Goal: Check status: Check status

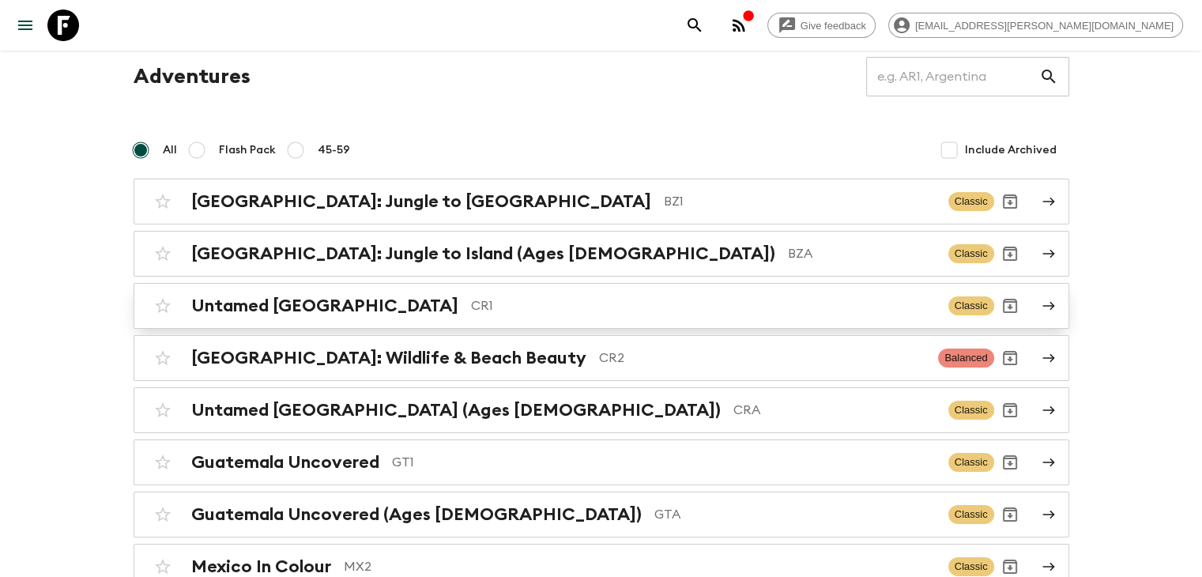
scroll to position [158, 0]
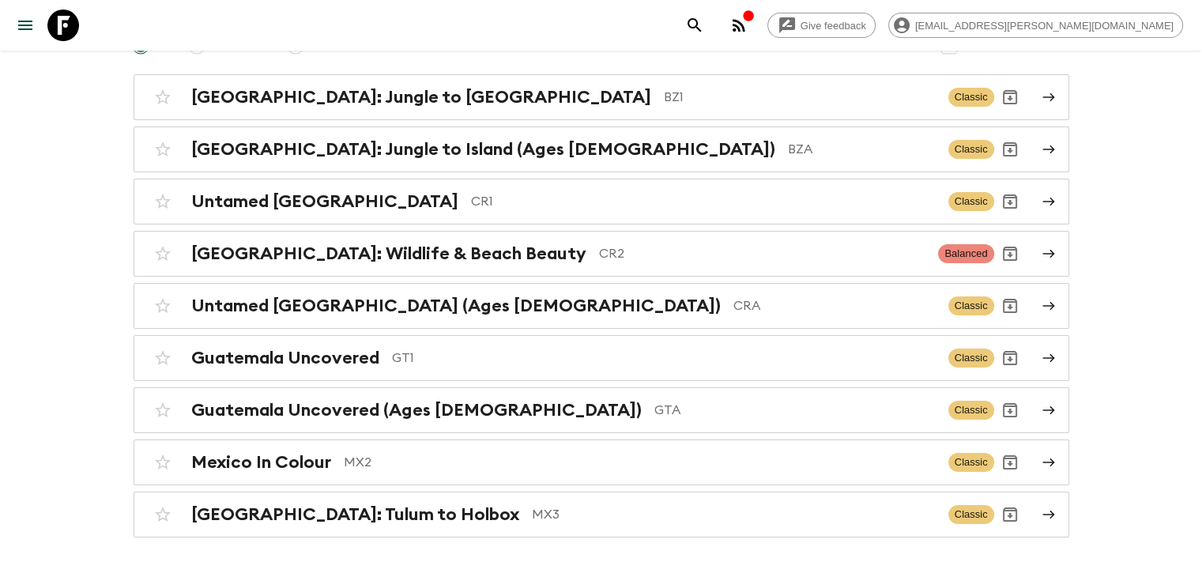
click at [532, 519] on p "MX3" at bounding box center [734, 514] width 404 height 19
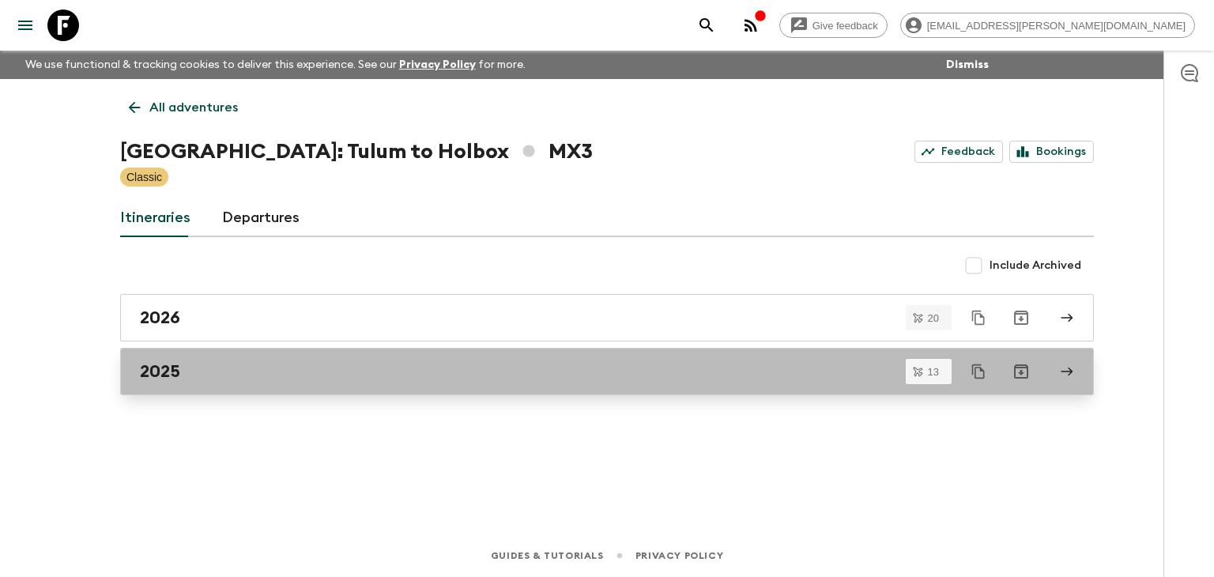
click at [175, 373] on h2 "2025" at bounding box center [160, 371] width 40 height 21
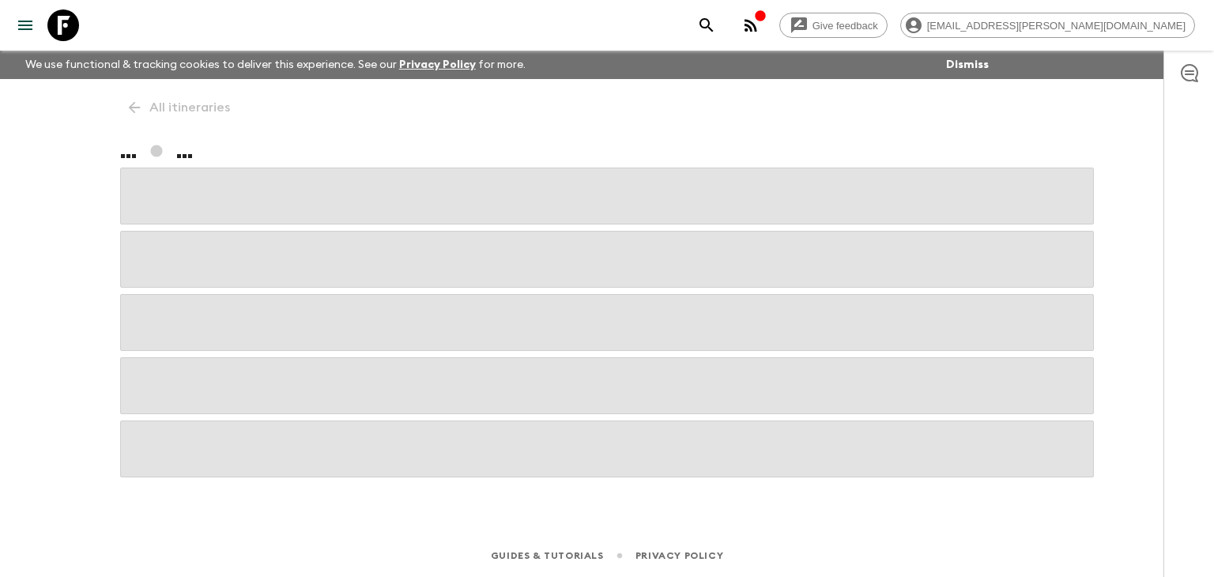
click at [176, 373] on span at bounding box center [607, 385] width 974 height 57
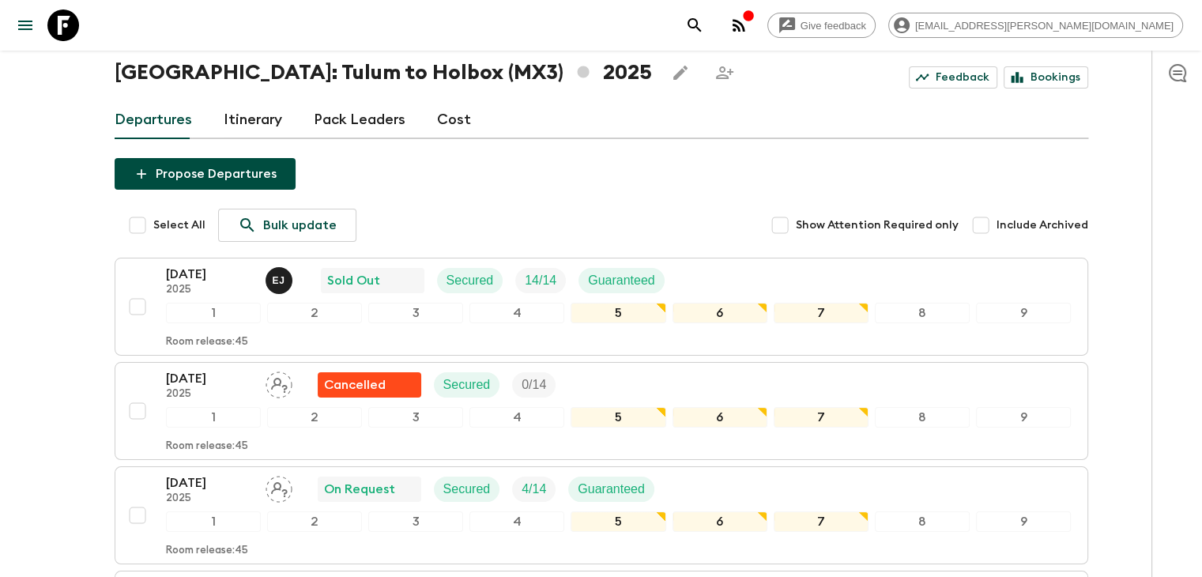
scroll to position [237, 0]
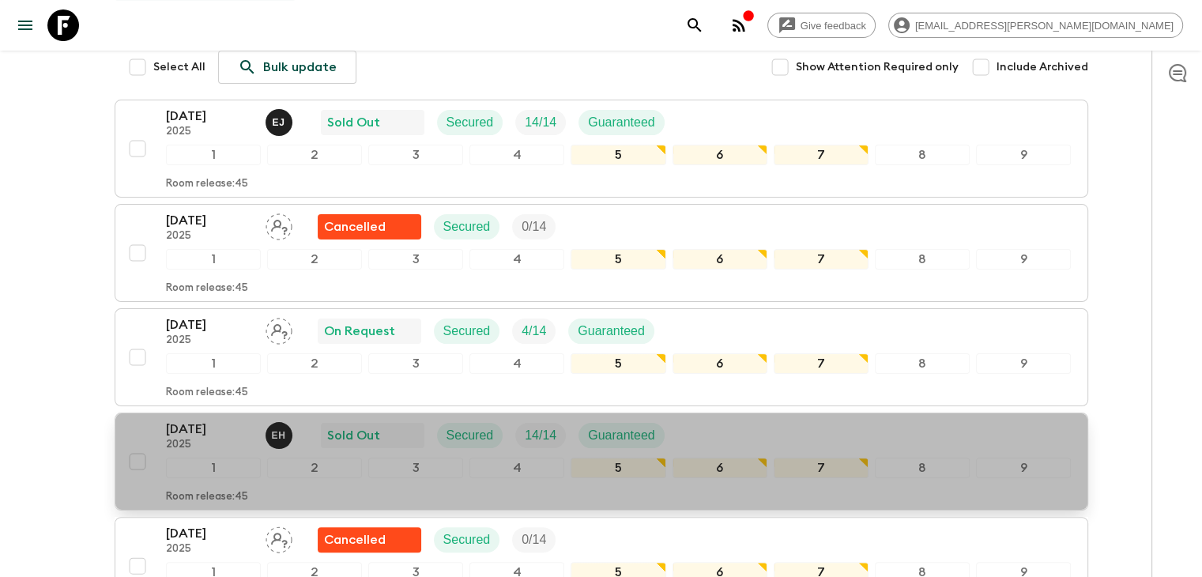
click at [210, 428] on p "22 Nov 2025" at bounding box center [209, 429] width 87 height 19
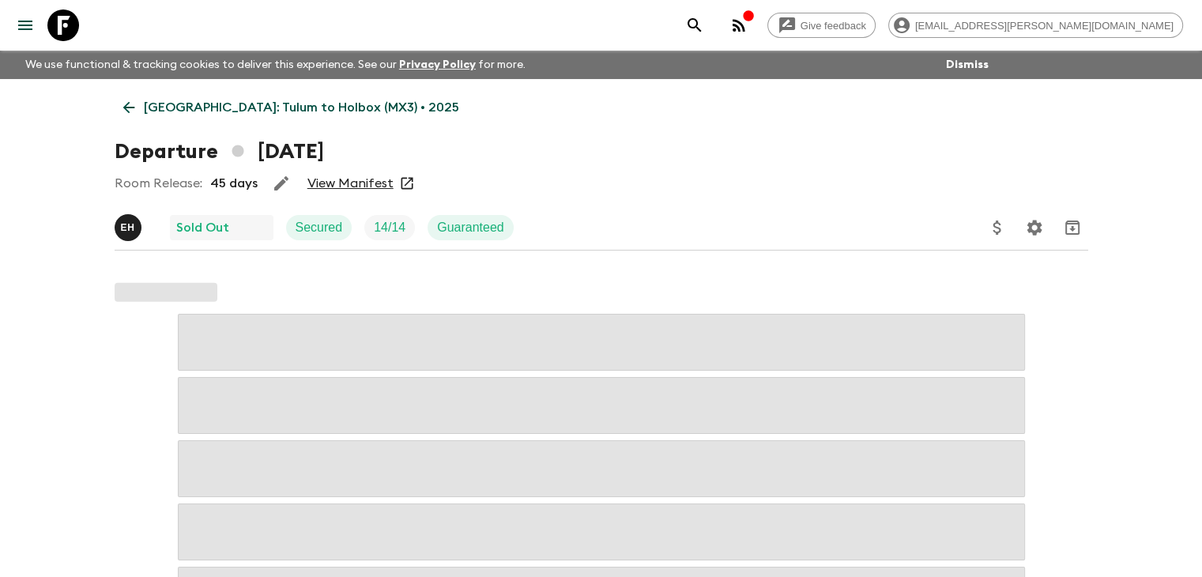
click at [353, 180] on link "View Manifest" at bounding box center [350, 183] width 86 height 16
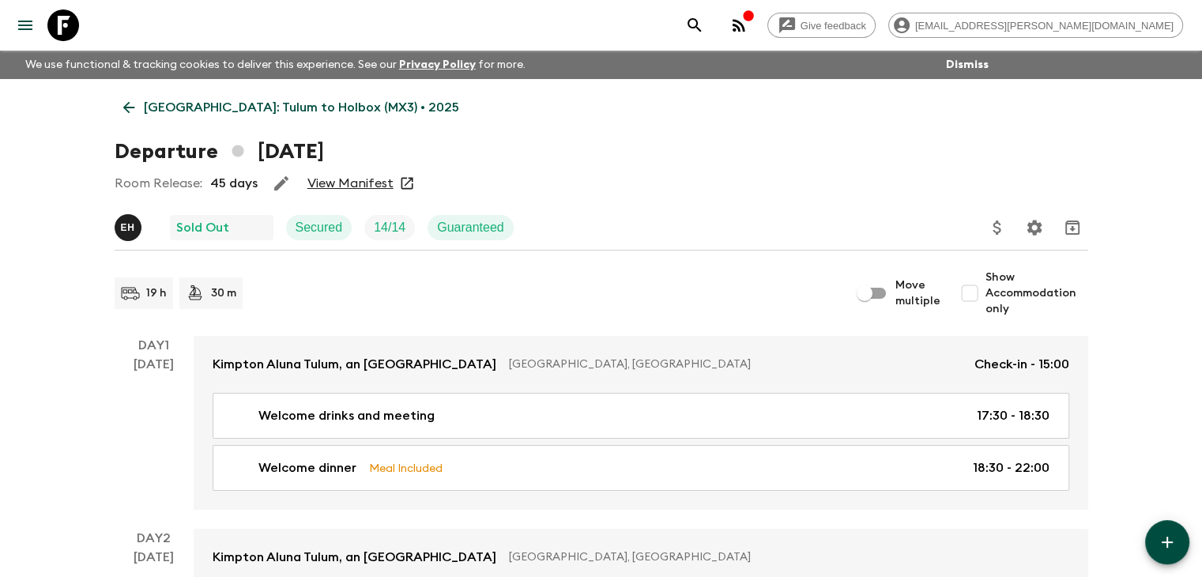
click at [977, 295] on input "Show Accommodation only" at bounding box center [970, 293] width 32 height 32
checkbox input "true"
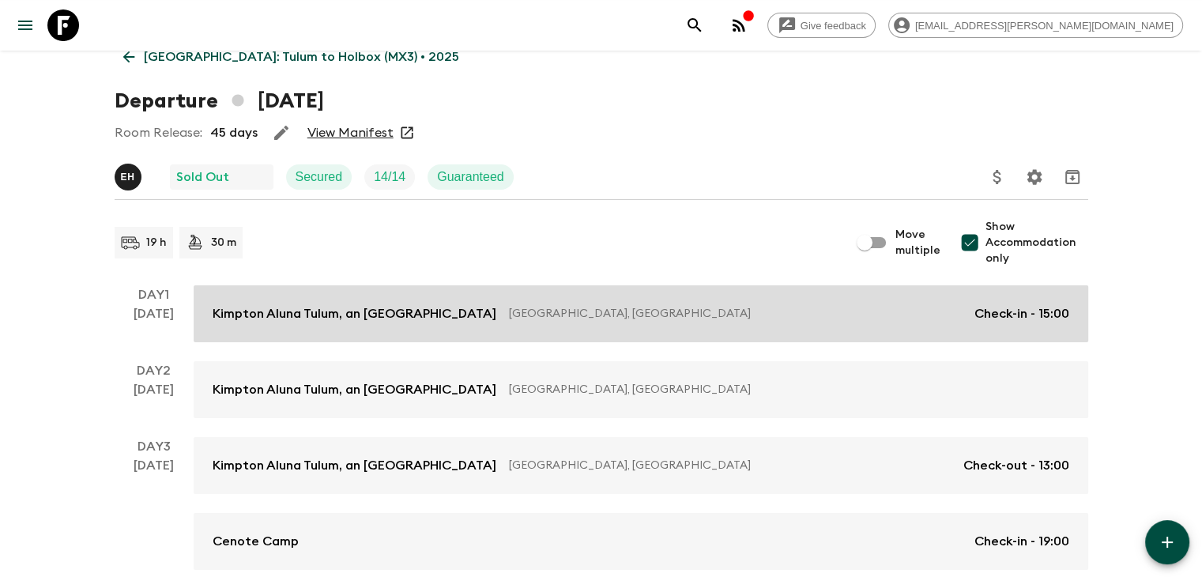
scroll to position [79, 0]
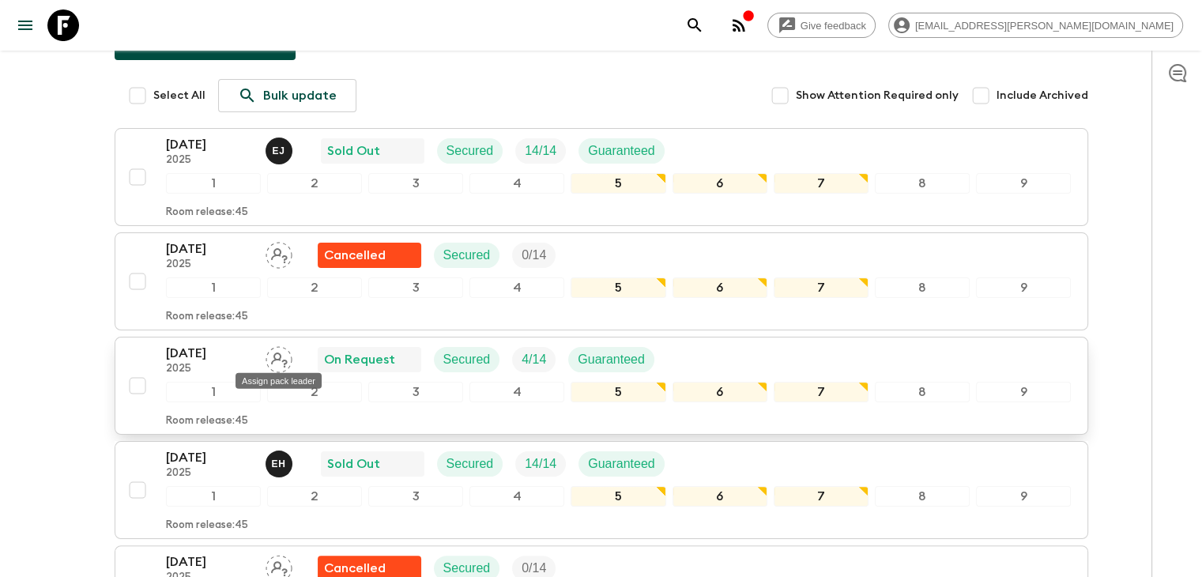
scroll to position [237, 0]
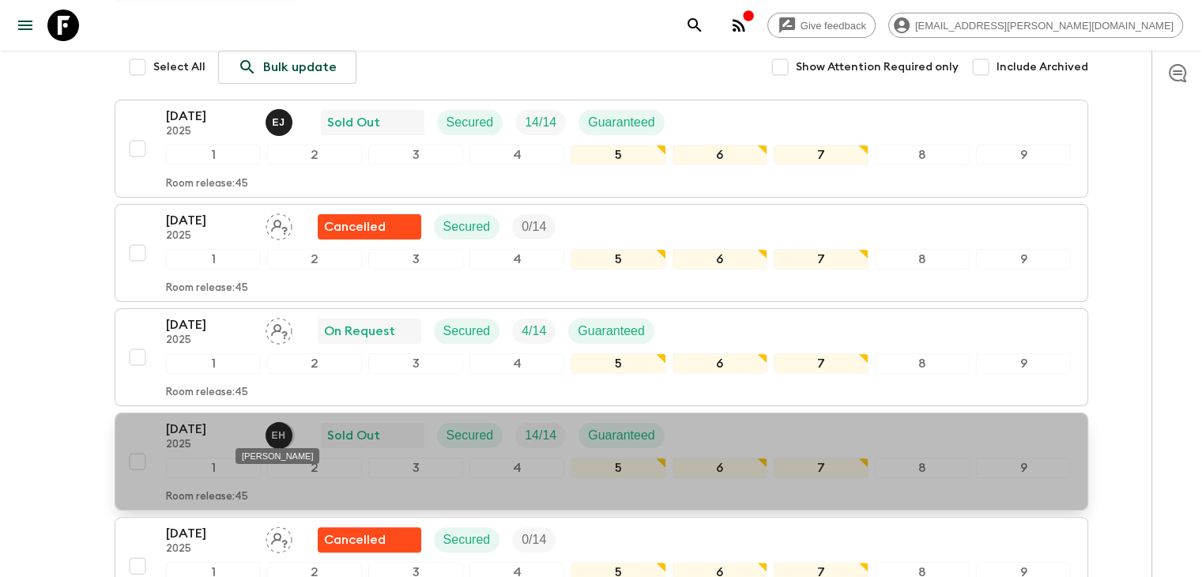
click at [280, 433] on p "E H" at bounding box center [279, 435] width 14 height 13
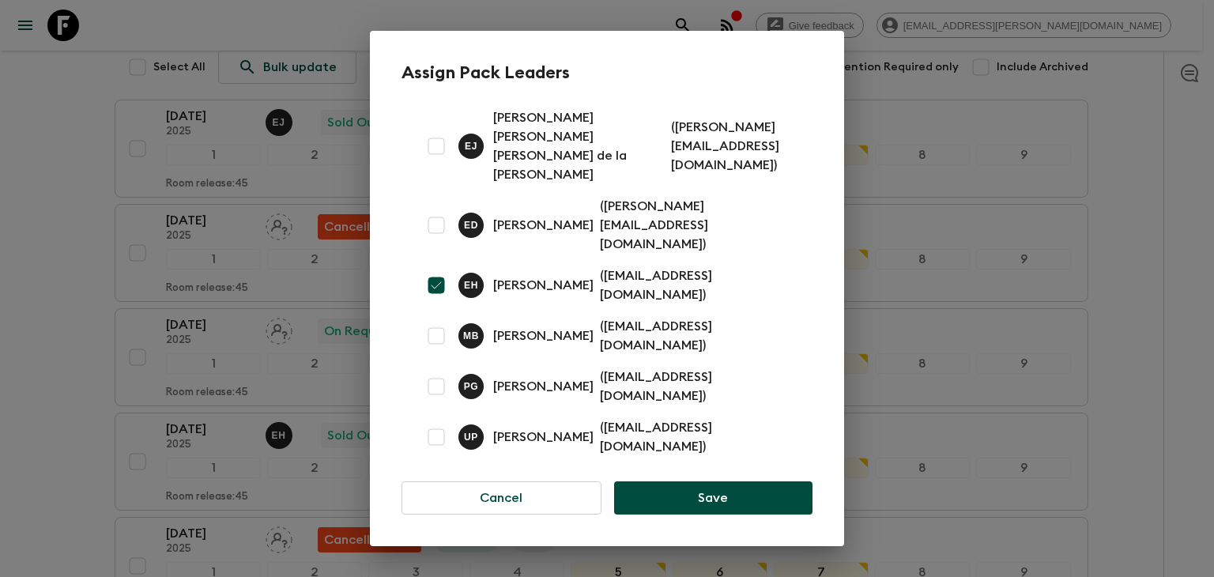
click at [1135, 478] on div "Assign Pack Leaders E J Erhard Jr Vande Wyngaert de la Torre ( erhard.vande22@g…" at bounding box center [607, 288] width 1214 height 577
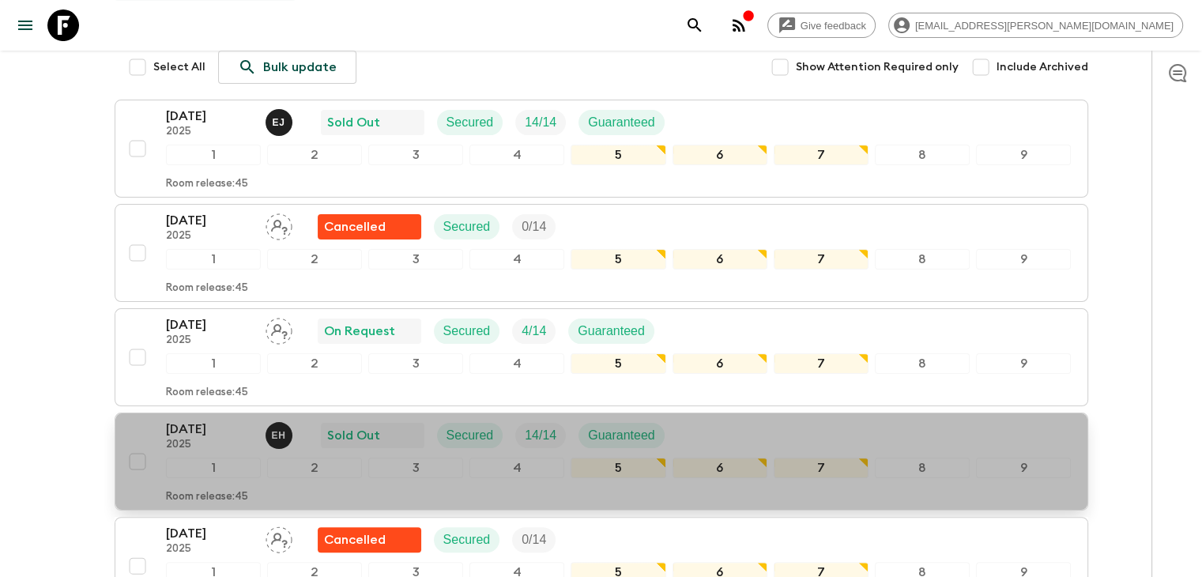
click at [199, 428] on p "22 Nov 2025" at bounding box center [209, 429] width 87 height 19
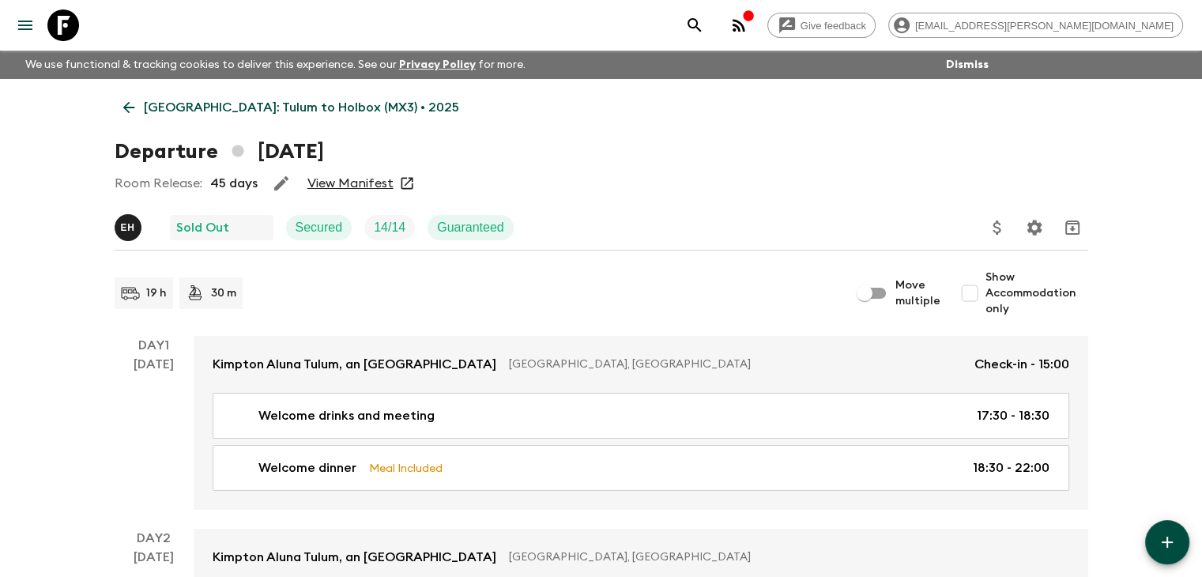
click at [976, 292] on input "Show Accommodation only" at bounding box center [970, 293] width 32 height 32
checkbox input "true"
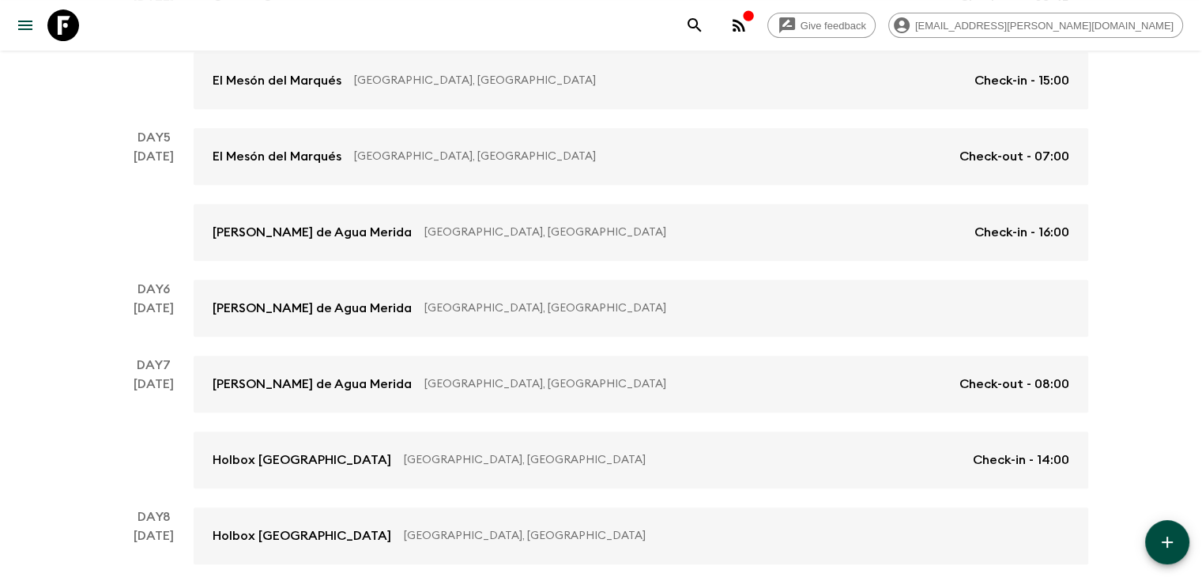
scroll to position [497, 0]
